Goal: Find specific page/section: Find specific page/section

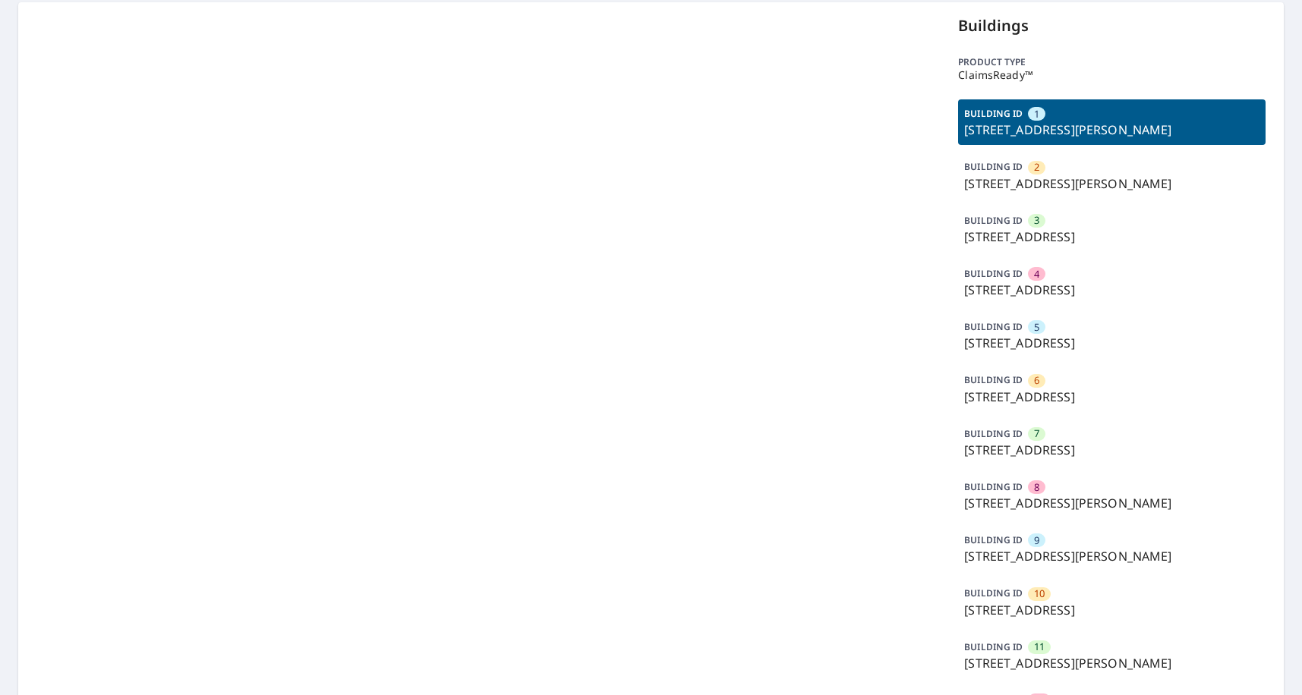
scroll to position [152, 0]
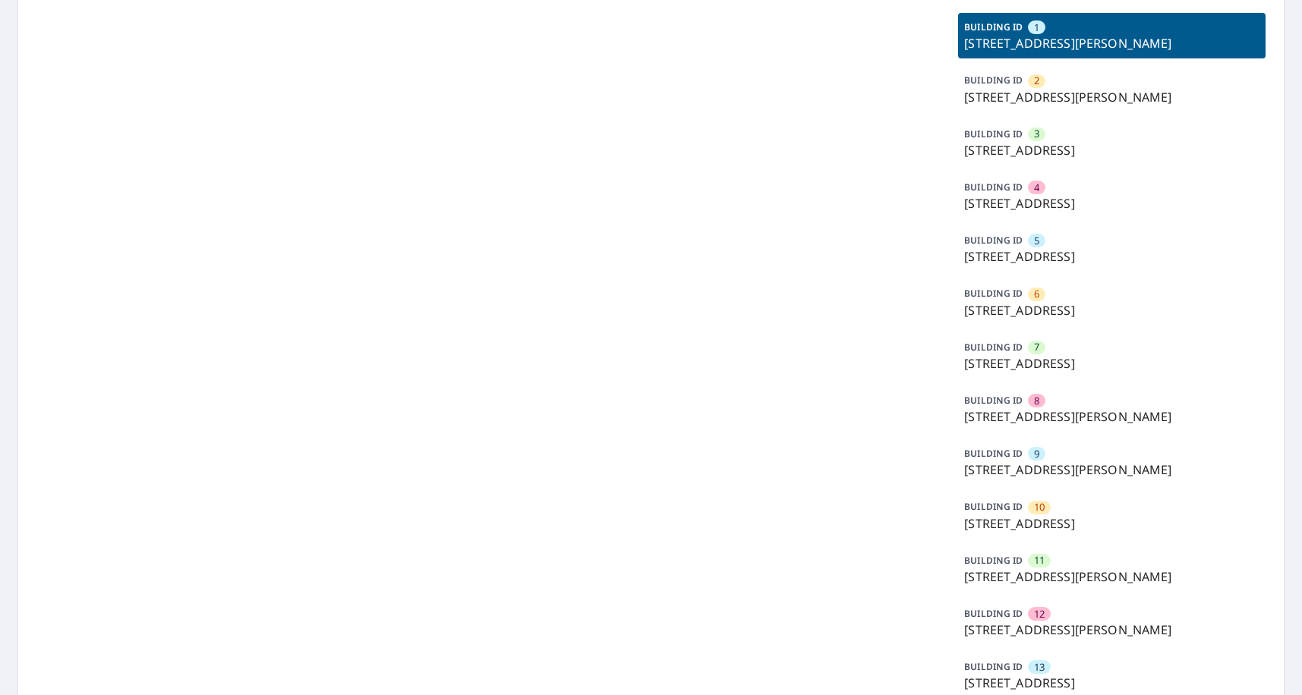
click at [1055, 531] on p "[STREET_ADDRESS]" at bounding box center [1111, 524] width 295 height 18
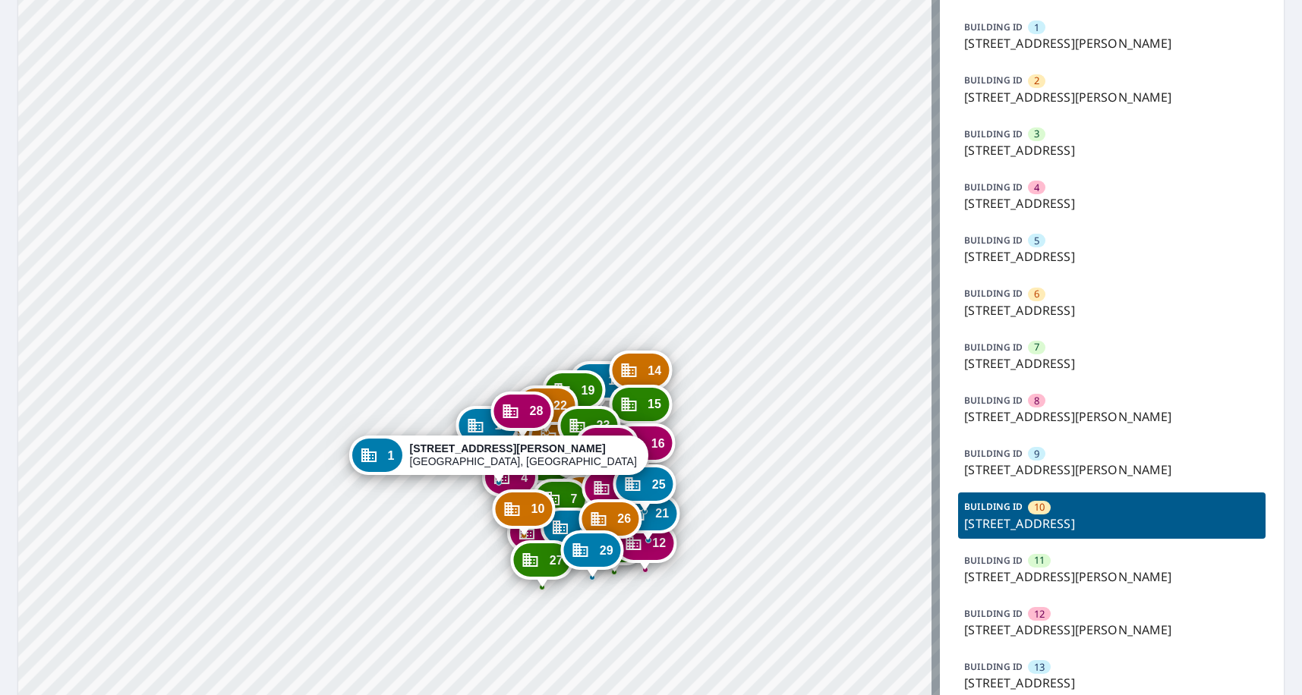
drag, startPoint x: 651, startPoint y: 428, endPoint x: 684, endPoint y: 143, distance: 287.4
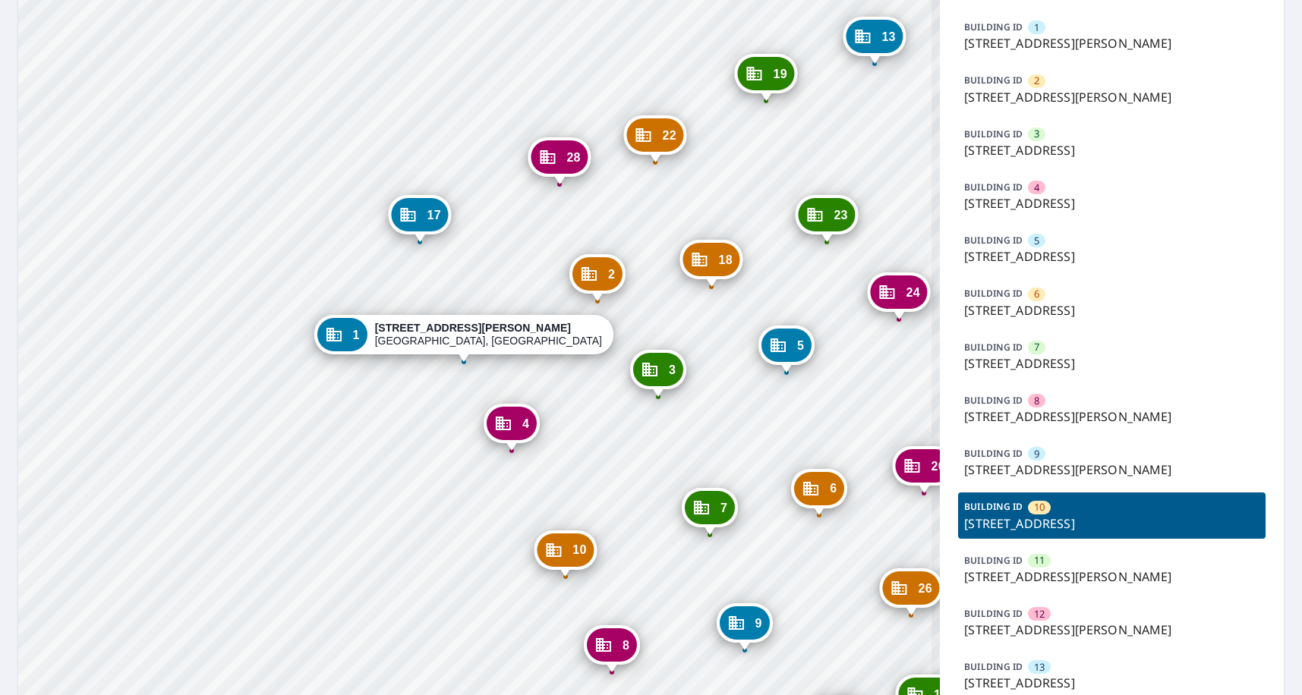
drag, startPoint x: 688, startPoint y: 471, endPoint x: 449, endPoint y: 446, distance: 239.7
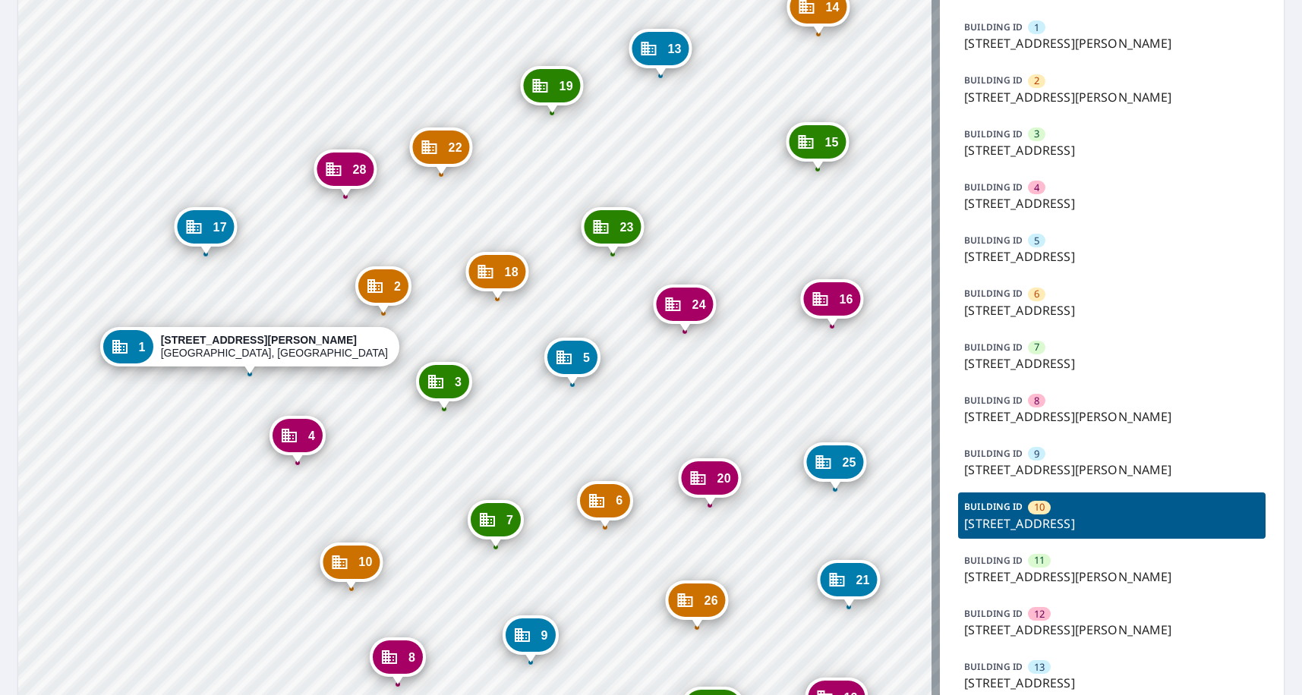
drag, startPoint x: 719, startPoint y: 367, endPoint x: 558, endPoint y: 491, distance: 203.0
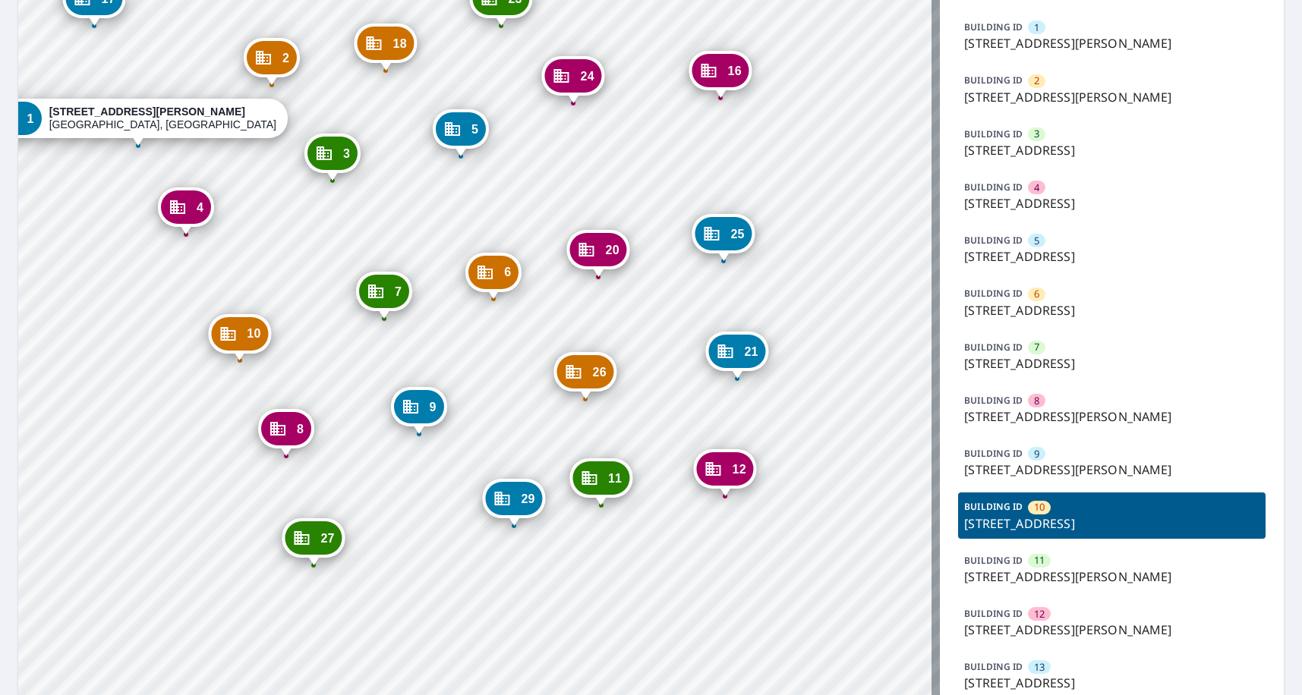
drag, startPoint x: 675, startPoint y: 464, endPoint x: 673, endPoint y: 168, distance: 296.0
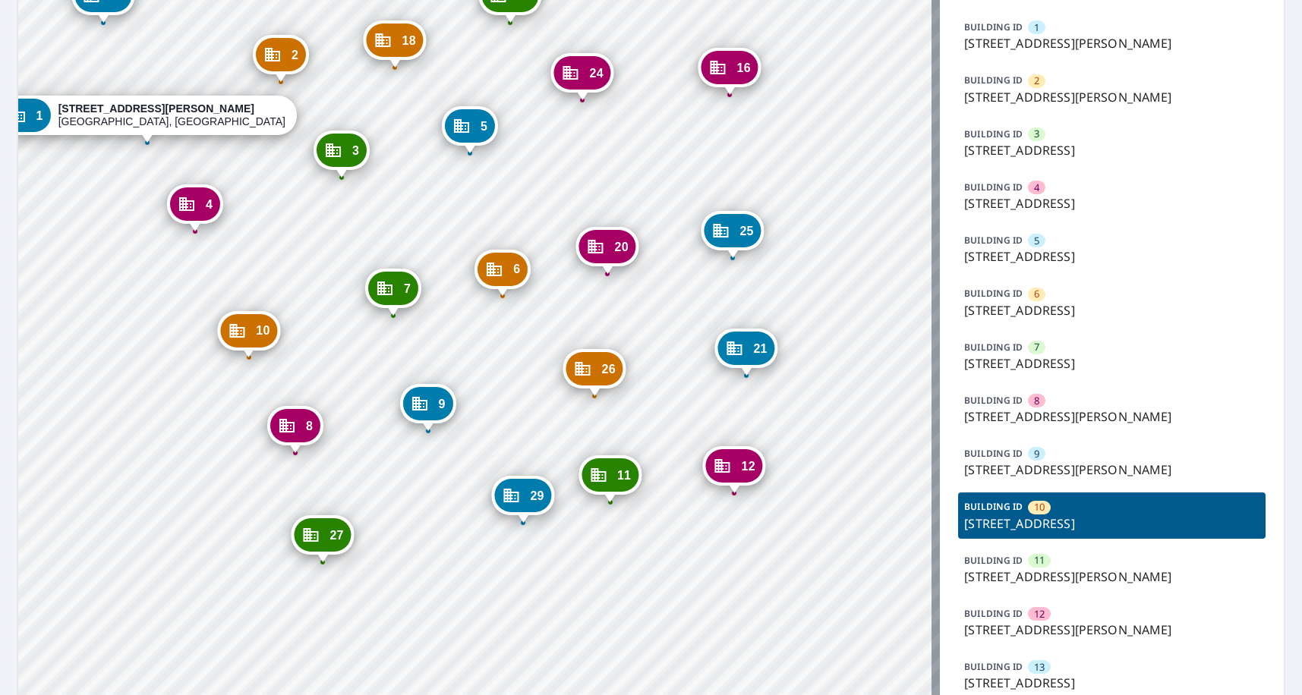
drag, startPoint x: 567, startPoint y: 536, endPoint x: 629, endPoint y: 490, distance: 77.0
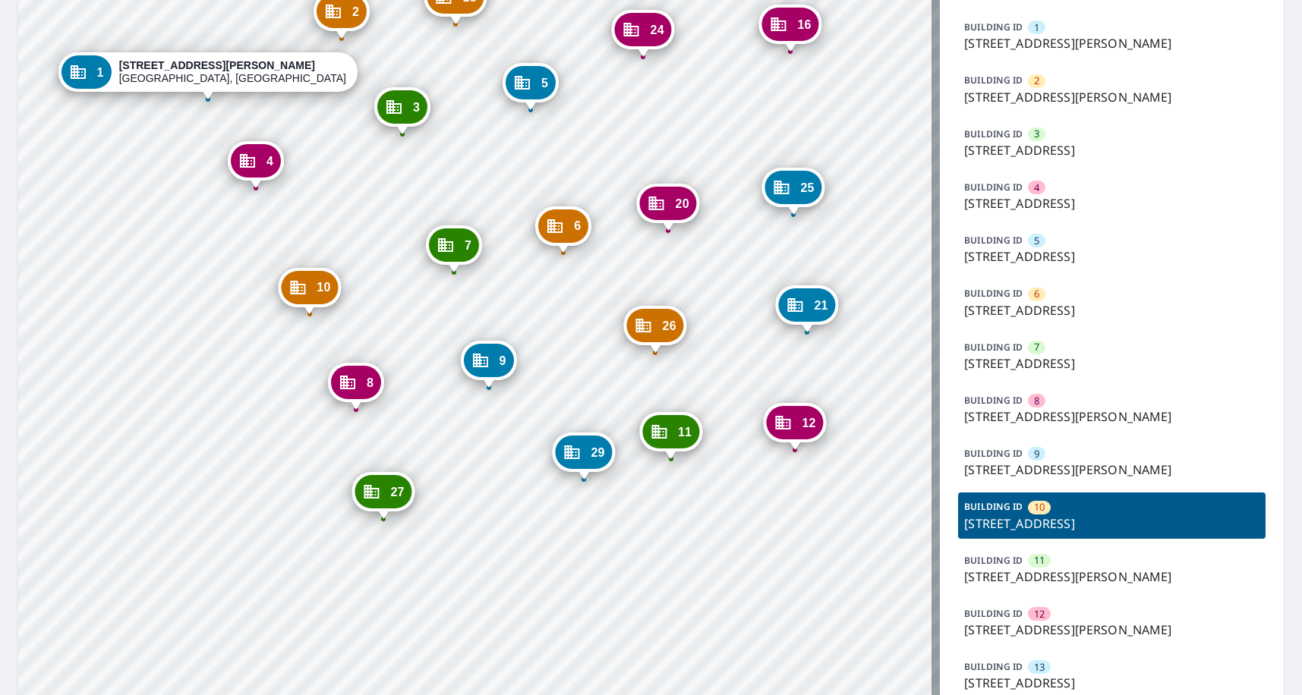
drag, startPoint x: 546, startPoint y: 304, endPoint x: 585, endPoint y: 477, distance: 177.5
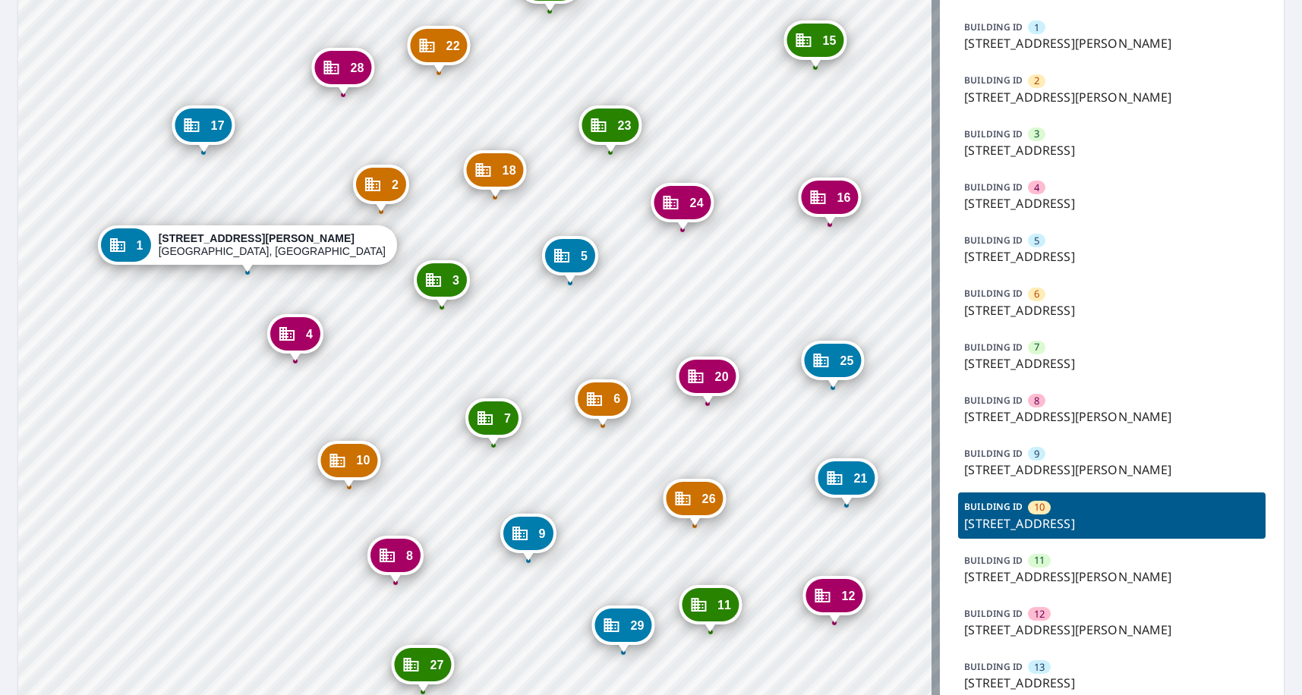
click at [347, 468] on div "10" at bounding box center [348, 460] width 57 height 33
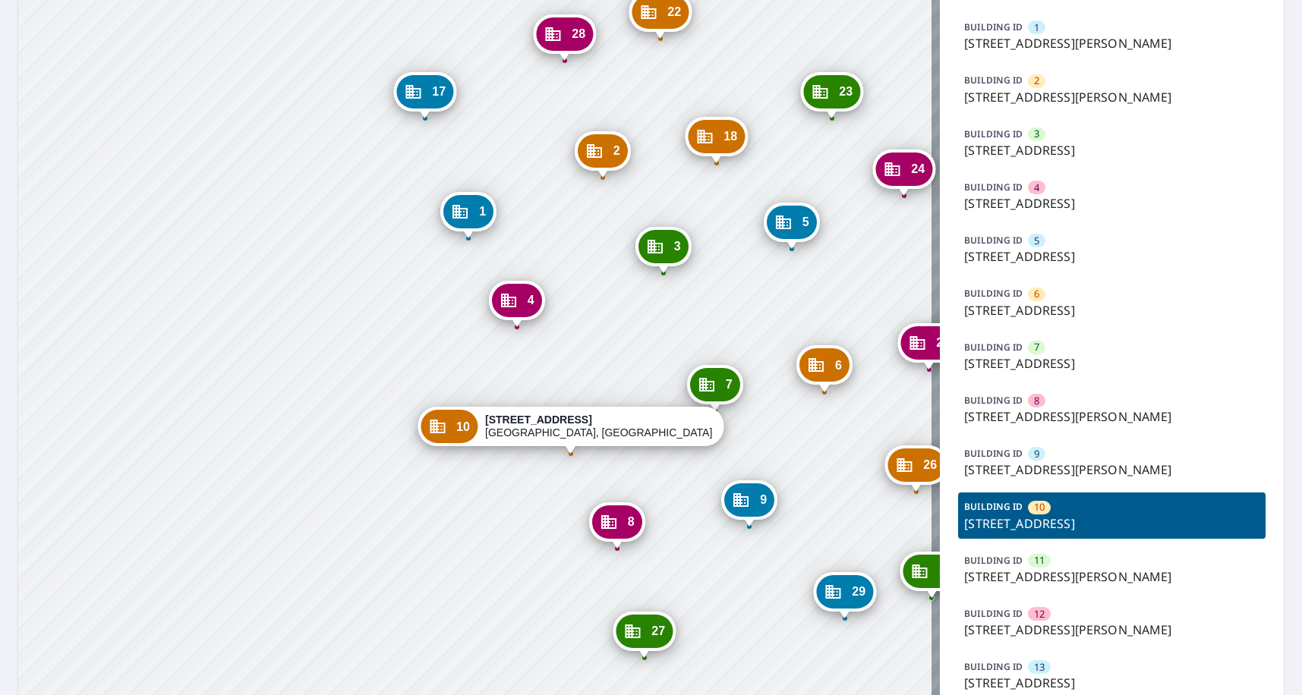
drag, startPoint x: 527, startPoint y: 389, endPoint x: 588, endPoint y: 210, distance: 189.2
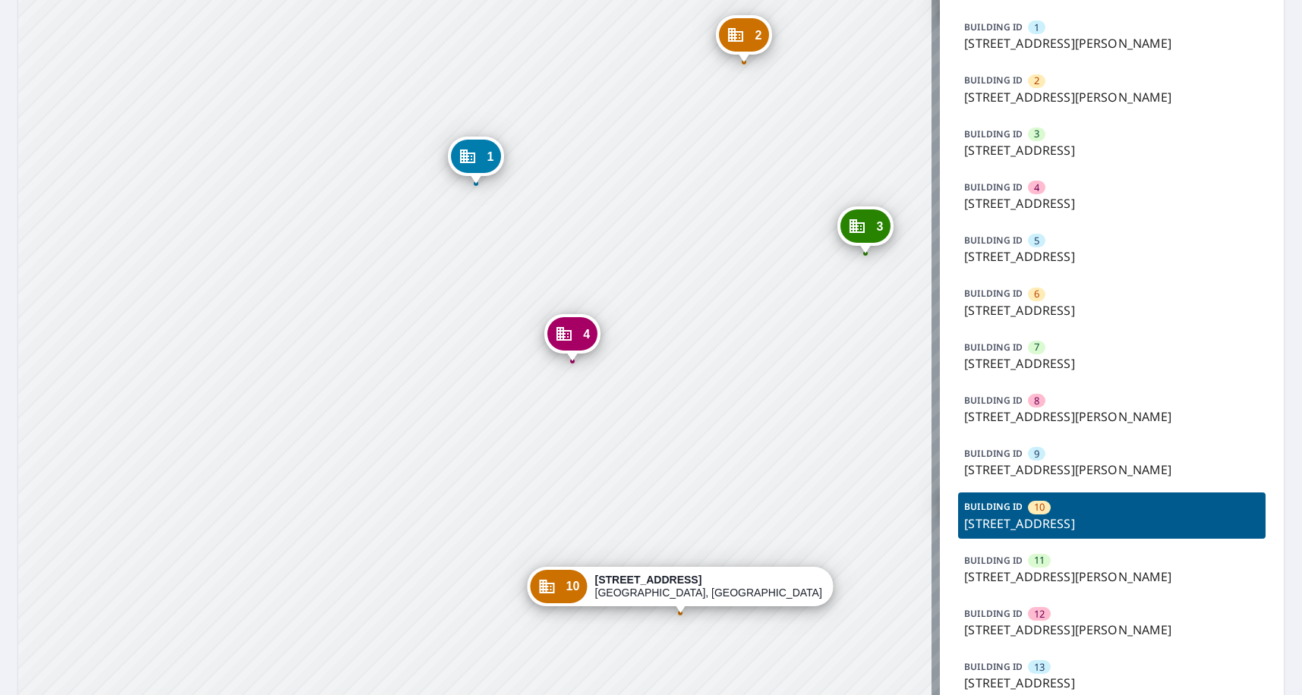
drag, startPoint x: 285, startPoint y: 284, endPoint x: 328, endPoint y: 363, distance: 90.0
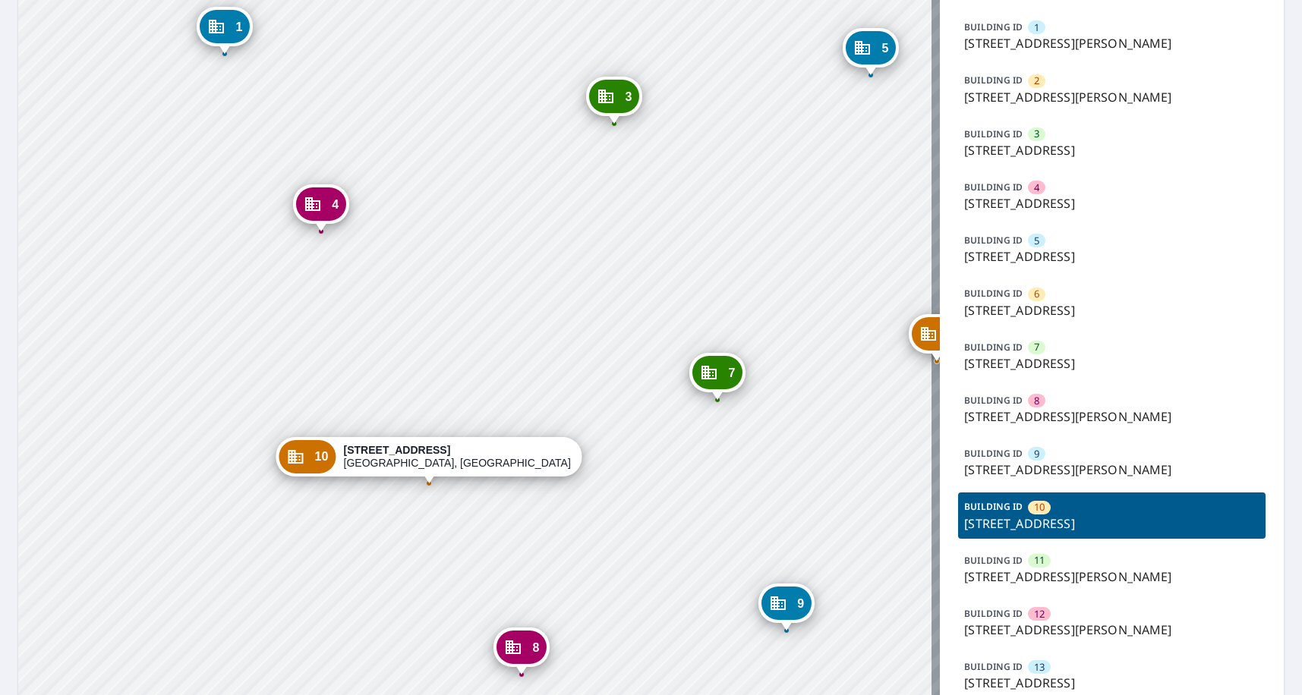
drag, startPoint x: 652, startPoint y: 285, endPoint x: 641, endPoint y: 277, distance: 13.1
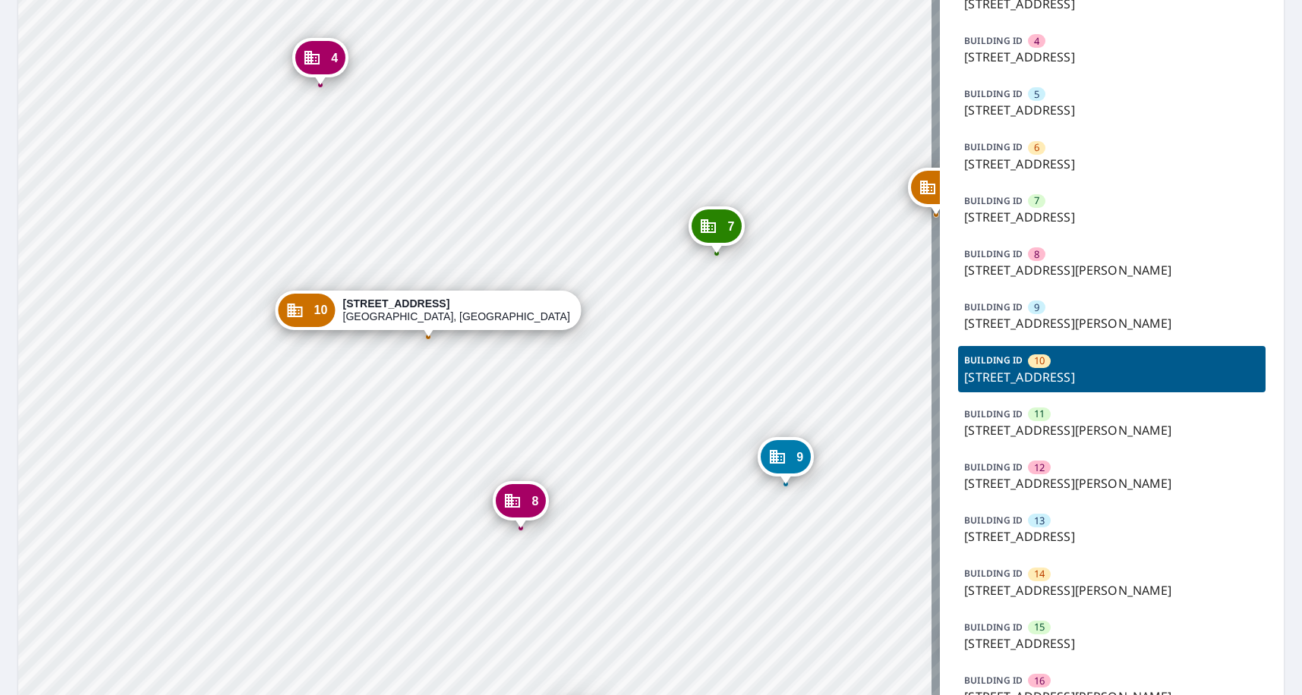
scroll to position [304, 0]
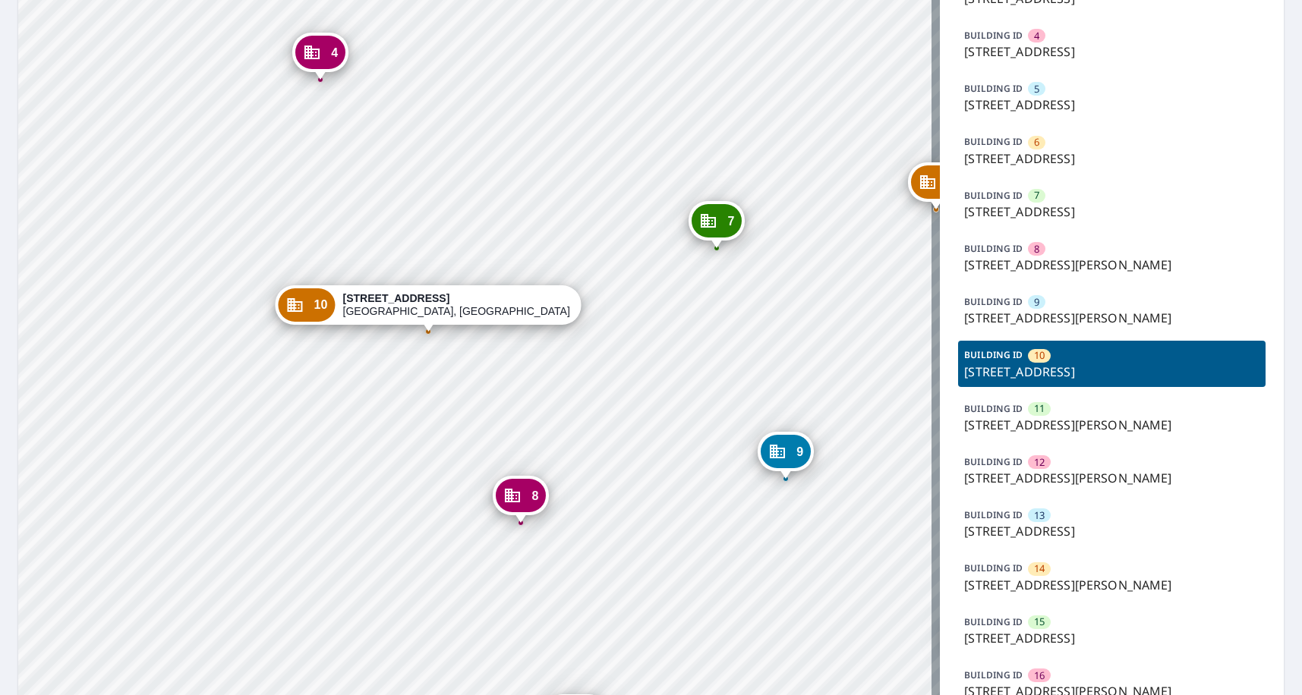
click at [1044, 528] on p "[STREET_ADDRESS]" at bounding box center [1111, 531] width 295 height 18
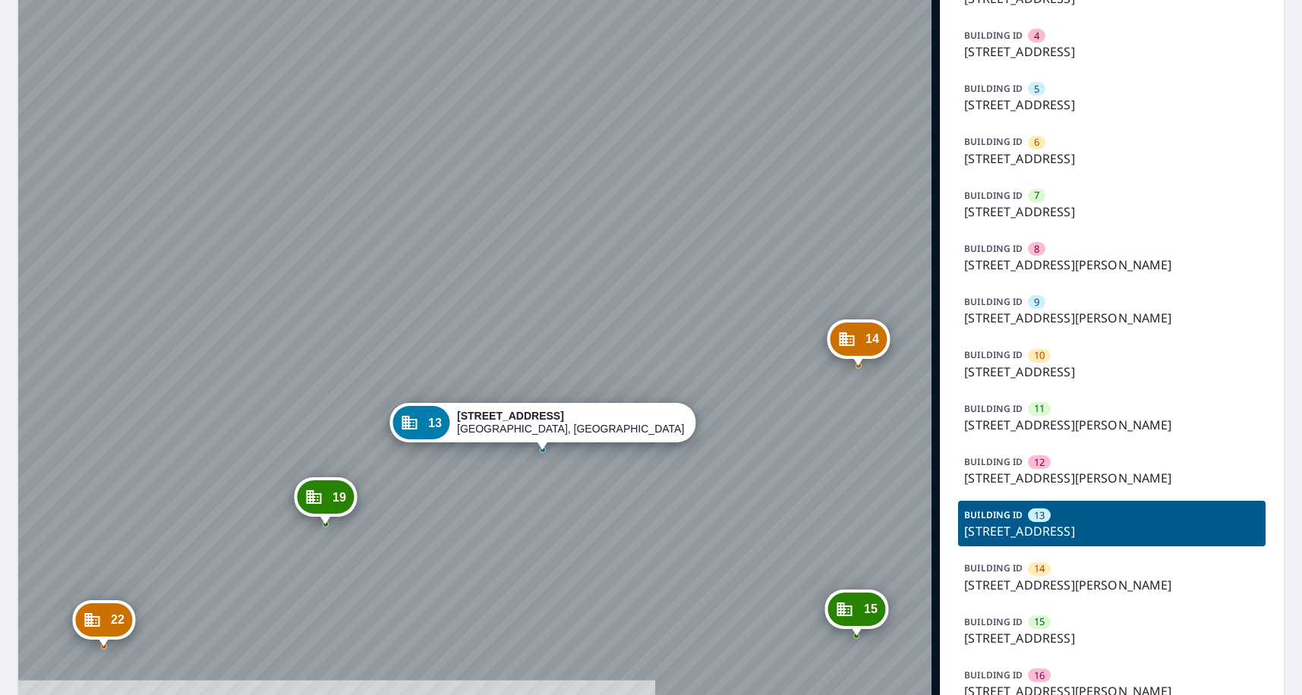
drag, startPoint x: 629, startPoint y: 378, endPoint x: 687, endPoint y: 247, distance: 143.4
click at [692, 244] on div "1 [STREET_ADDRESS][PERSON_NAME] 2 [STREET_ADDRESS] 3 [STREET_ADDRESS][PERSON_NA…" at bounding box center [479, 588] width 922 height 1648
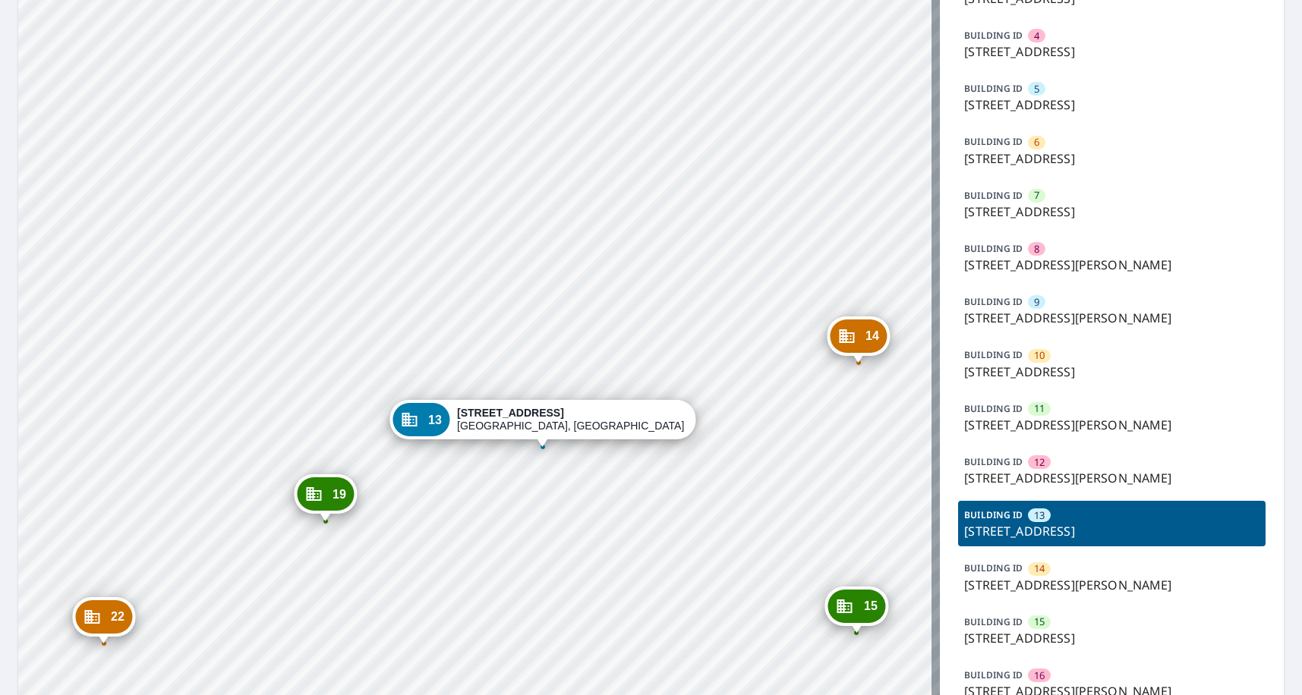
drag, startPoint x: 1115, startPoint y: 371, endPoint x: 1104, endPoint y: 369, distance: 10.9
click at [1114, 371] on p "[STREET_ADDRESS]" at bounding box center [1111, 372] width 295 height 18
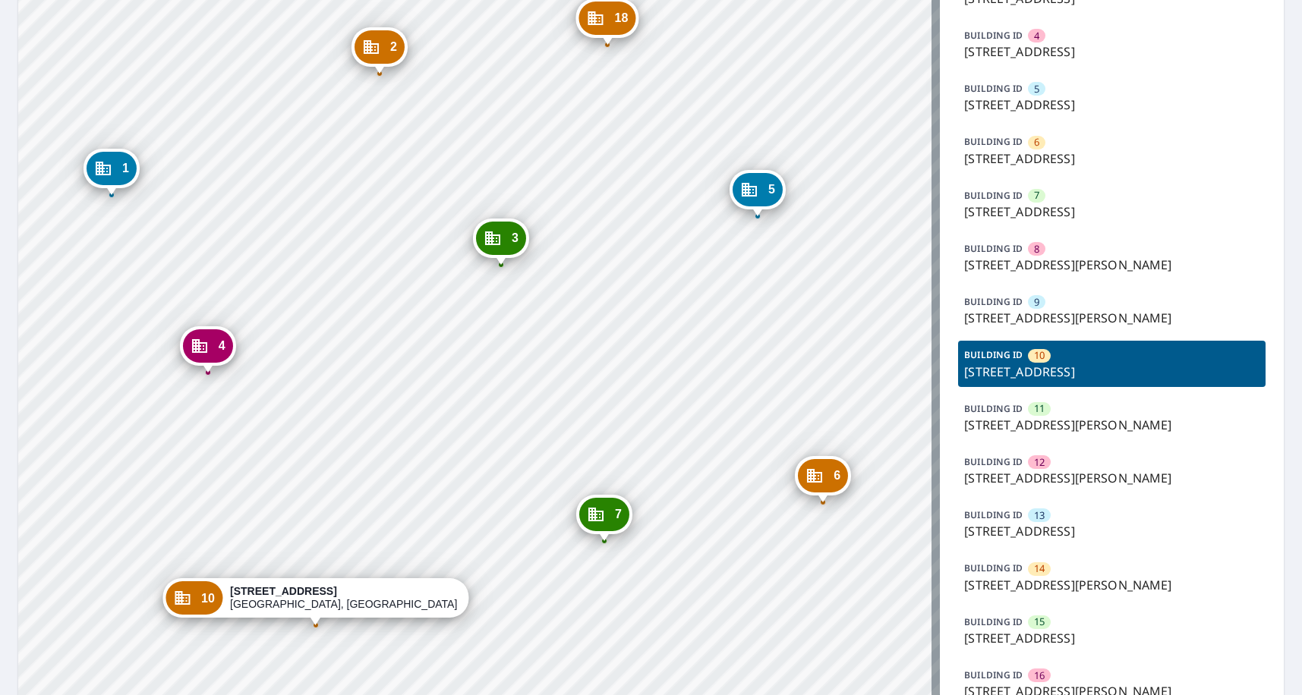
drag, startPoint x: 598, startPoint y: 299, endPoint x: 439, endPoint y: 339, distance: 164.4
click at [439, 339] on div "1 [STREET_ADDRESS][PERSON_NAME] 2 [STREET_ADDRESS] 3 [STREET_ADDRESS][PERSON_NA…" at bounding box center [479, 588] width 922 height 1648
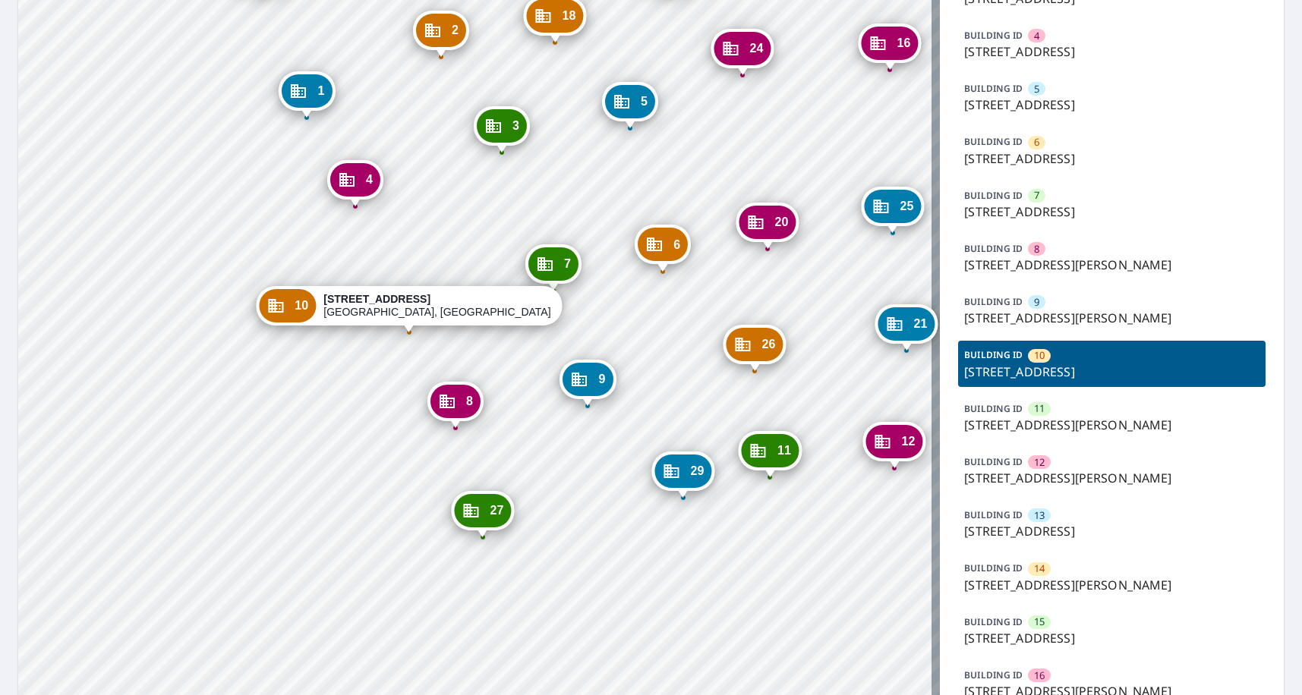
drag, startPoint x: 572, startPoint y: 385, endPoint x: 538, endPoint y: 247, distance: 142.3
click at [538, 247] on div "7 [STREET_ADDRESS][PERSON_NAME]" at bounding box center [553, 263] width 56 height 39
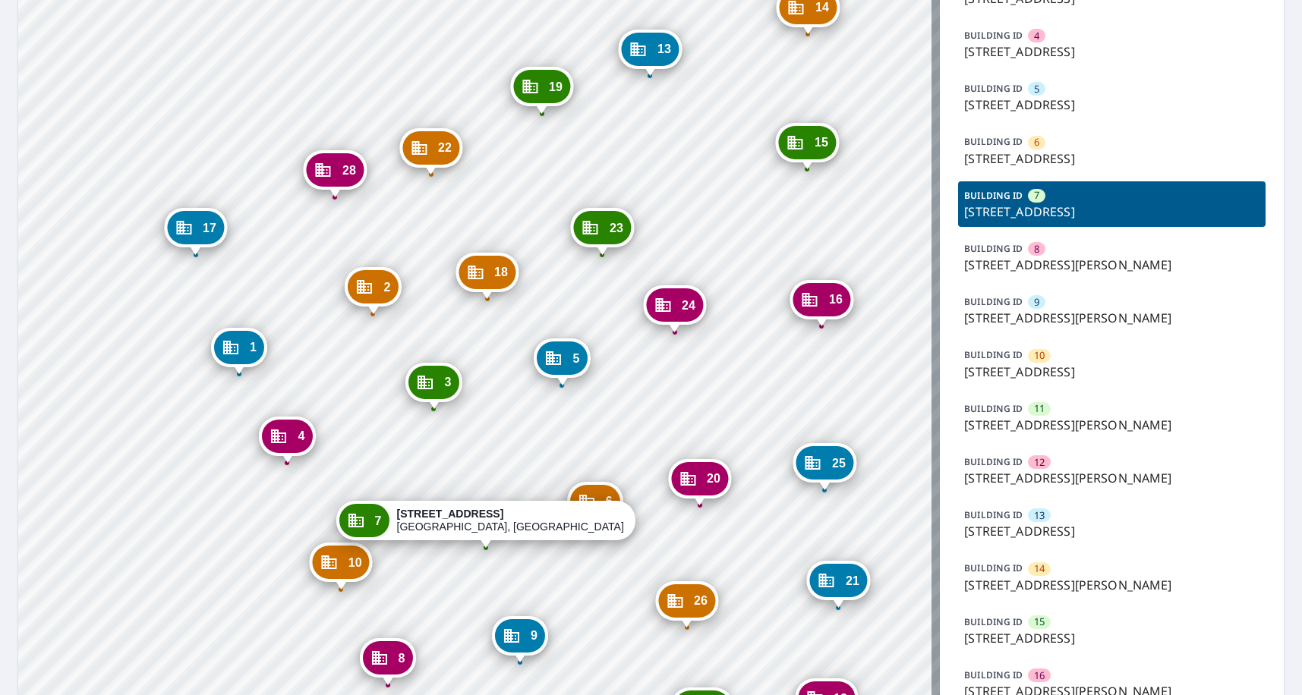
drag, startPoint x: 626, startPoint y: 252, endPoint x: 30, endPoint y: 287, distance: 597.6
click at [646, 200] on div "1 [STREET_ADDRESS] 2 [STREET_ADDRESS] 3 [STREET_ADDRESS][PERSON_NAME] 4 [STREET…" at bounding box center [479, 588] width 922 height 1648
